Goal: Transaction & Acquisition: Purchase product/service

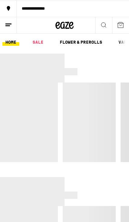
click at [38, 42] on link "SALE" at bounding box center [38, 42] width 17 height 7
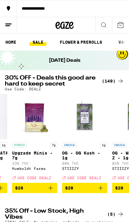
scroll to position [0, 3395]
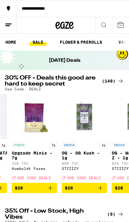
click at [99, 189] on icon "Add to bag" at bounding box center [100, 187] width 7 height 7
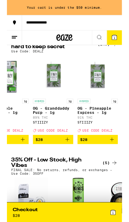
scroll to position [0, 3778]
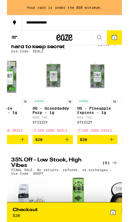
click at [69, 156] on icon "Add to bag" at bounding box center [67, 156] width 7 height 7
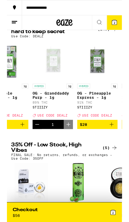
click at [116, 138] on icon "Add to bag" at bounding box center [117, 139] width 7 height 7
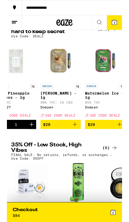
scroll to position [0, 3870]
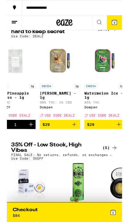
click at [74, 140] on icon "Add to bag" at bounding box center [75, 139] width 7 height 7
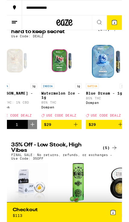
scroll to position [0, 3918]
click at [76, 139] on icon "Add to bag" at bounding box center [77, 139] width 7 height 7
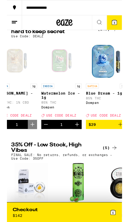
click at [45, 141] on icon "Decrement" at bounding box center [43, 139] width 7 height 7
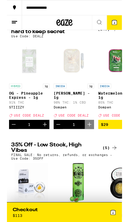
scroll to position [0, 3851]
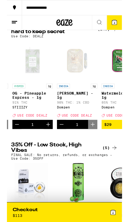
click at [63, 140] on icon "Decrement" at bounding box center [61, 140] width 4 height 0
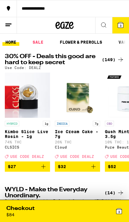
click at [123, 214] on div "Checkout $ 84 3" at bounding box center [64, 210] width 125 height 21
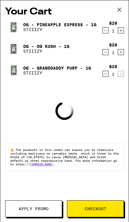
click at [36, 209] on span "Apply Promo" at bounding box center [34, 209] width 30 height 4
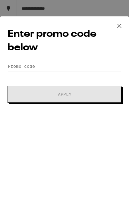
click at [71, 66] on input "Promo Code" at bounding box center [65, 66] width 114 height 9
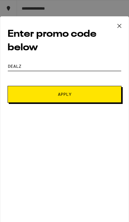
type input "Dealz"
click at [80, 96] on span "Apply" at bounding box center [64, 94] width 72 height 4
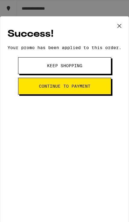
click at [86, 95] on button "Continue to payment" at bounding box center [64, 86] width 93 height 17
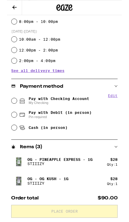
click at [83, 116] on span "My Checking" at bounding box center [58, 115] width 68 height 5
click at [11, 116] on input "Pay with Checking Account My Checking" at bounding box center [8, 113] width 6 height 6
radio input "true"
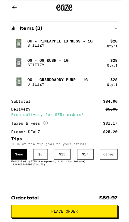
scroll to position [317, 0]
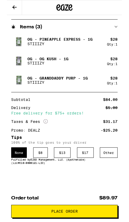
click at [116, 168] on div "Other" at bounding box center [114, 171] width 20 height 12
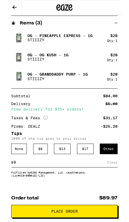
scroll to position [355, 0]
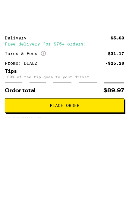
type input "2"
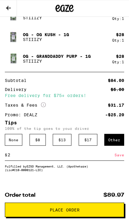
scroll to position [346, 0]
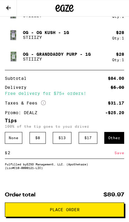
click at [94, 208] on span "Place Order" at bounding box center [64, 210] width 109 height 4
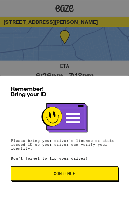
click at [88, 176] on span "Continue" at bounding box center [64, 173] width 97 height 4
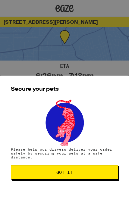
click at [87, 174] on span "Got it" at bounding box center [64, 172] width 97 height 4
